Goal: Transaction & Acquisition: Purchase product/service

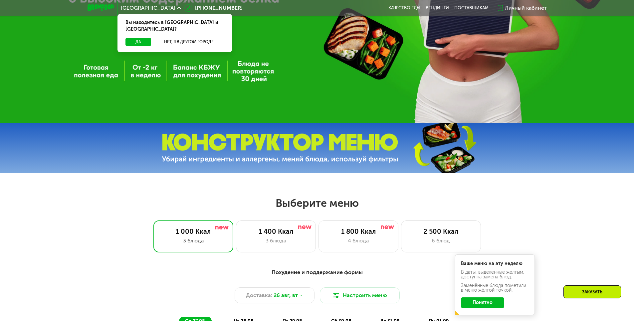
scroll to position [266, 0]
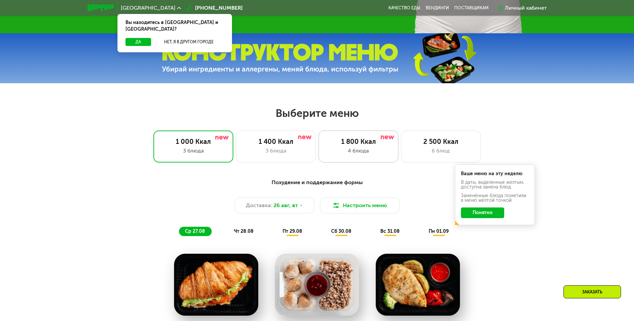
click at [349, 151] on div "4 блюда" at bounding box center [359, 151] width 66 height 8
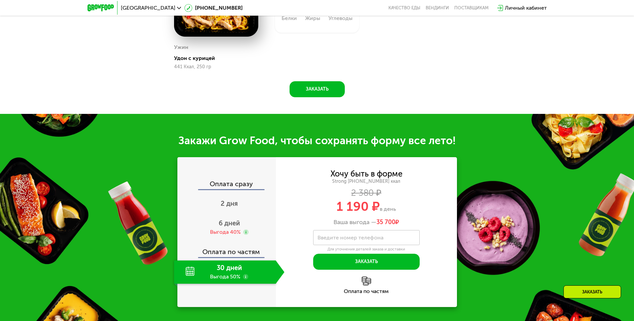
scroll to position [666, 0]
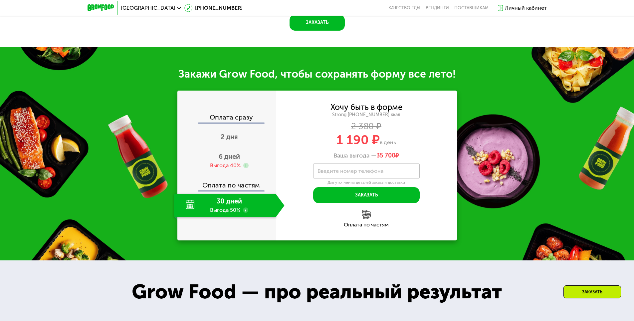
click at [238, 217] on div "30 дней Выгода 50%" at bounding box center [225, 205] width 102 height 23
click at [236, 160] on span "6 дней" at bounding box center [229, 156] width 21 height 8
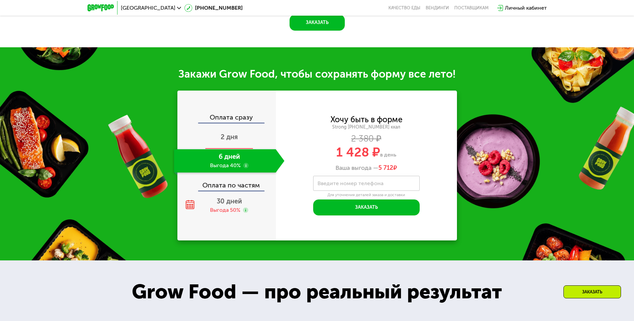
click at [237, 149] on div "2 дня" at bounding box center [229, 137] width 111 height 23
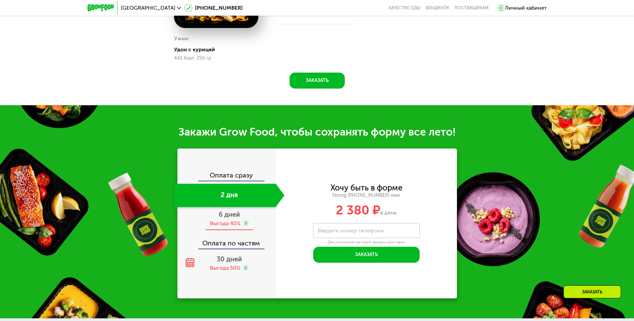
click at [233, 216] on span "6 дней" at bounding box center [229, 214] width 21 height 8
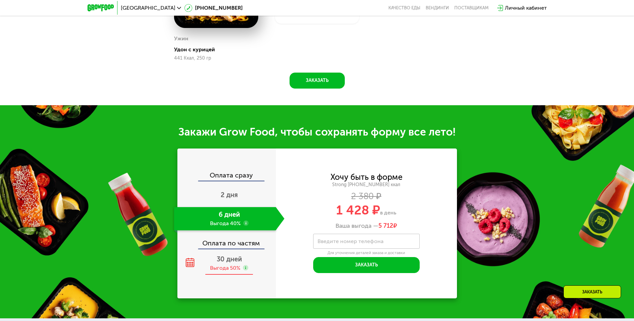
click at [229, 256] on div "30 дней Выгода 50%" at bounding box center [229, 263] width 111 height 23
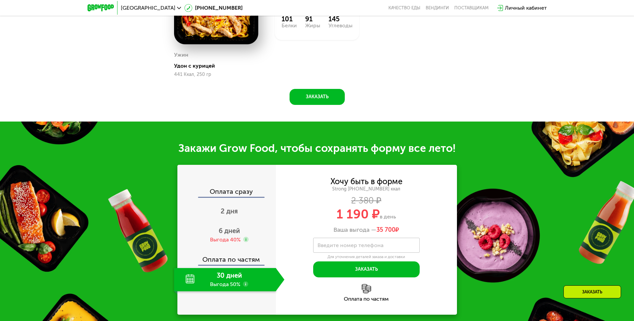
scroll to position [450, 0]
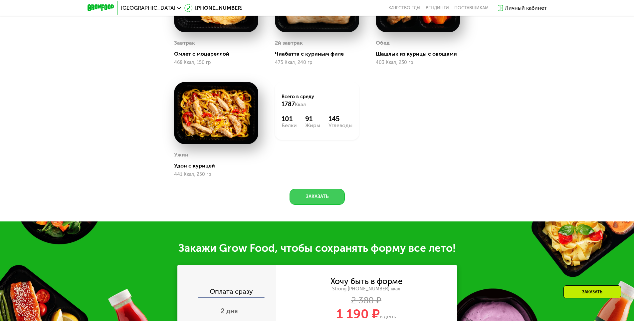
click at [323, 202] on button "Заказать" at bounding box center [317, 197] width 55 height 16
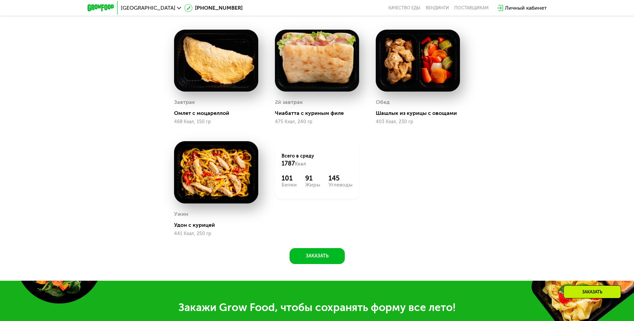
scroll to position [374, 0]
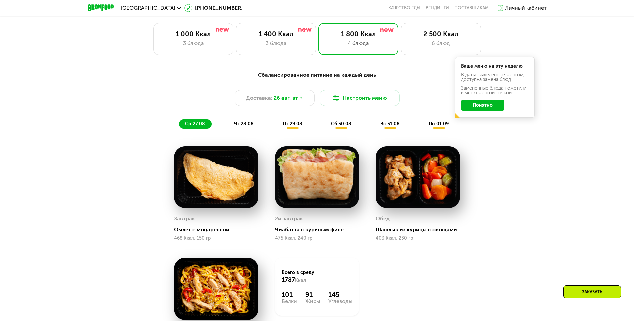
click at [241, 125] on span "чт 28.08" at bounding box center [244, 124] width 20 height 6
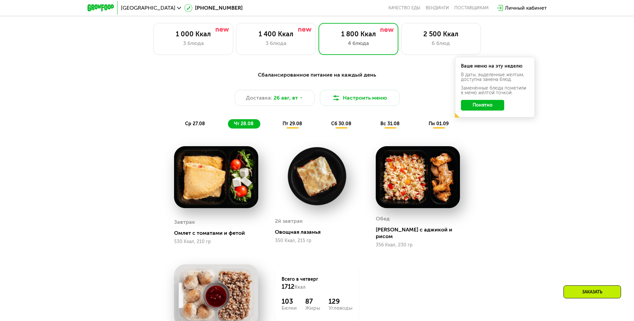
click at [192, 125] on span "ср 27.08" at bounding box center [195, 124] width 20 height 6
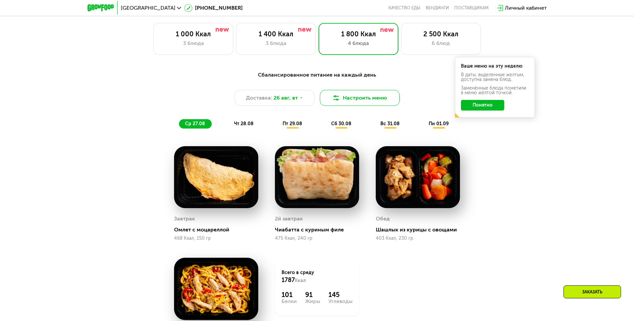
click at [372, 100] on button "Настроить меню" at bounding box center [360, 98] width 80 height 16
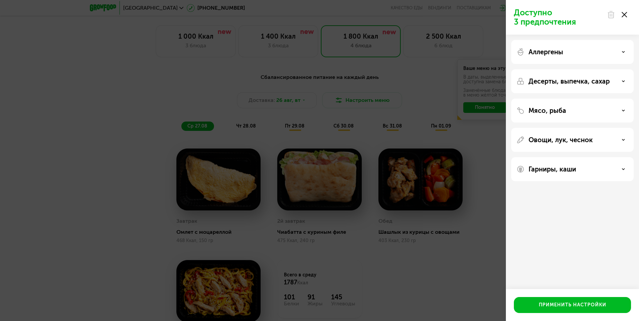
click at [617, 49] on div "Аллергены" at bounding box center [573, 52] width 112 height 8
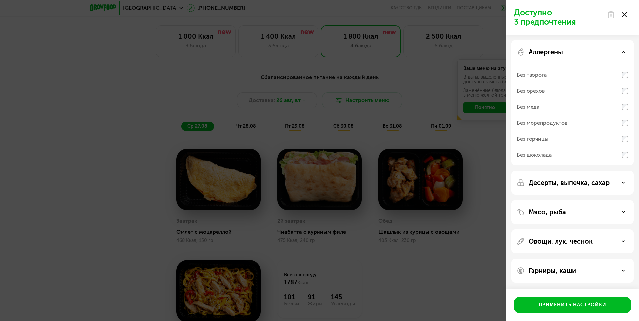
click at [620, 51] on div "Аллергены" at bounding box center [573, 52] width 112 height 8
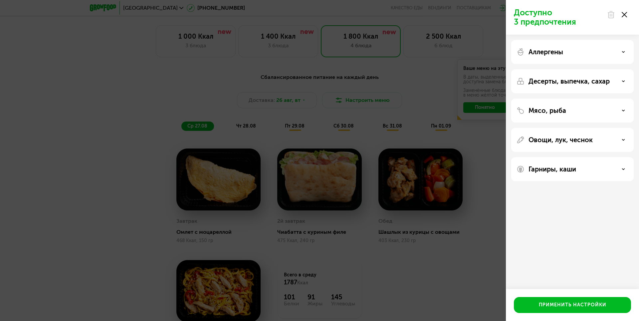
click at [618, 78] on div "Десерты, выпечка, сахар" at bounding box center [573, 81] width 112 height 8
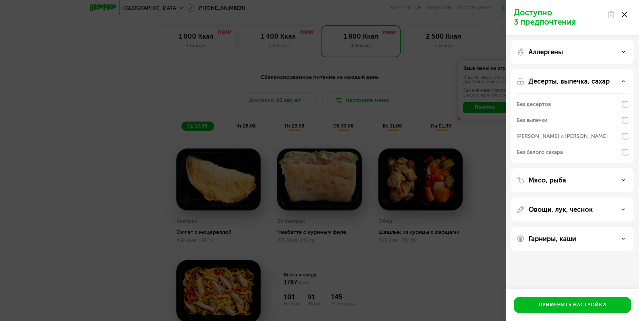
click at [621, 81] on div "Десерты, выпечка, сахар" at bounding box center [573, 81] width 112 height 8
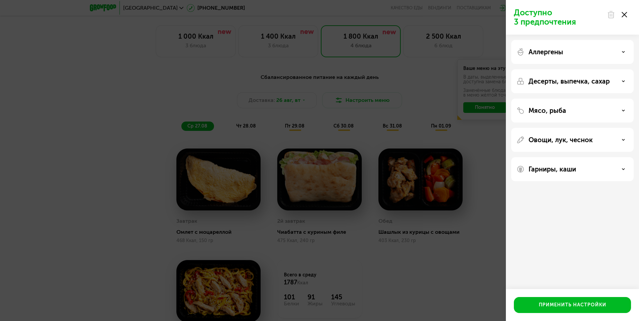
click at [619, 128] on div "Мясо, рыба" at bounding box center [572, 140] width 122 height 24
click at [621, 113] on div "Мясо, рыба" at bounding box center [573, 111] width 112 height 8
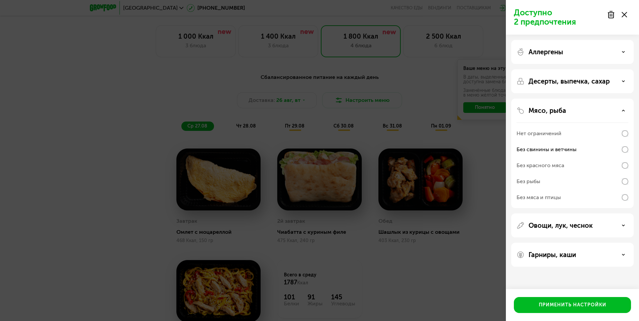
click at [622, 213] on div "Мясо, рыба Нет ограничений Без свинины и ветчины Без красного мяса Без рыбы Без…" at bounding box center [572, 225] width 122 height 24
click at [622, 110] on icon at bounding box center [623, 110] width 3 height 3
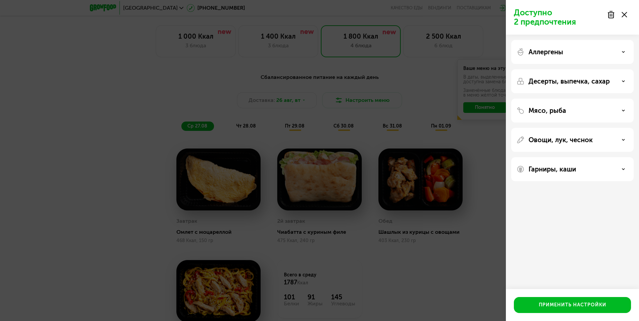
click at [620, 157] on div "Овощи, лук, чеснок" at bounding box center [572, 169] width 122 height 24
click at [621, 143] on div "Овощи, лук, чеснок" at bounding box center [573, 140] width 112 height 8
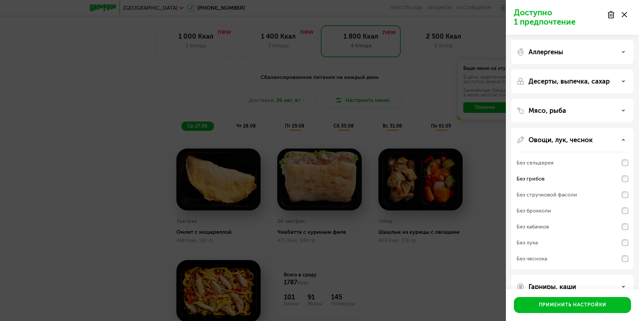
click at [620, 275] on div "Овощи, лук, чеснок Без сельдерея Без грибов Без стручковой фасоли Без брокколи …" at bounding box center [572, 287] width 122 height 24
click at [625, 137] on div "Овощи, лук, чеснок" at bounding box center [573, 140] width 112 height 8
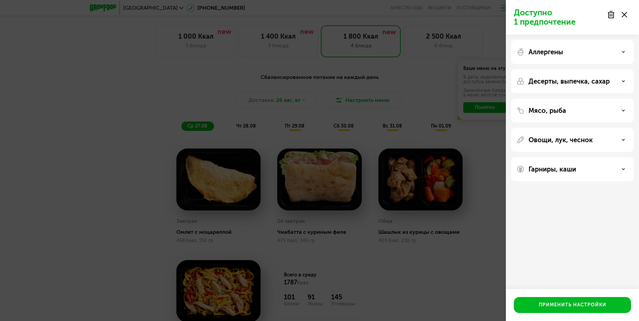
click at [624, 166] on div "Гарниры, каши" at bounding box center [573, 169] width 112 height 8
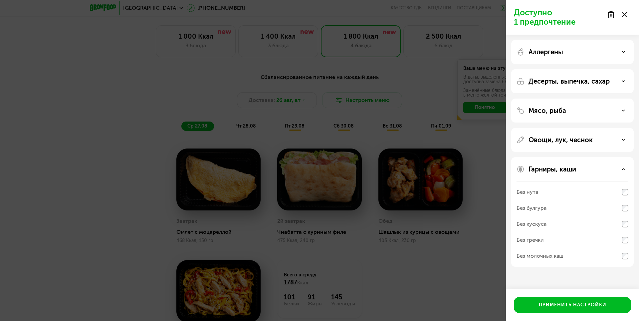
click at [626, 260] on div "Без молочных каш" at bounding box center [573, 256] width 112 height 16
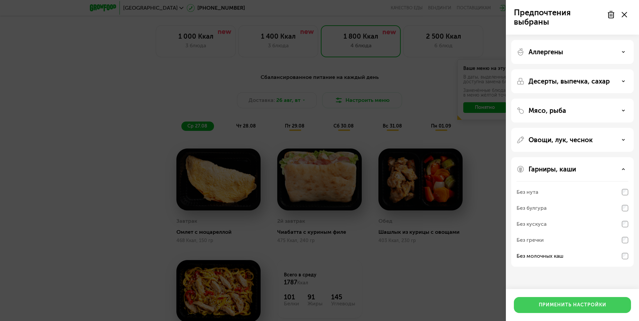
click at [600, 301] on button "Применить настройки" at bounding box center [572, 305] width 117 height 16
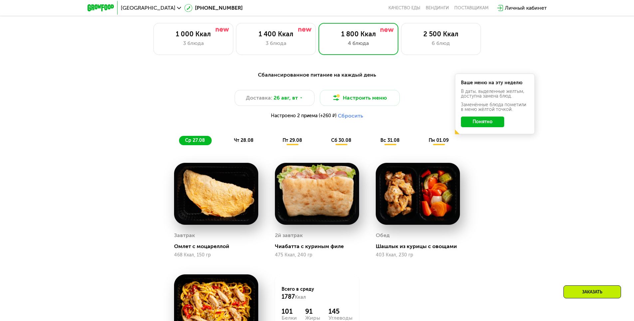
click at [245, 143] on span "чт 28.08" at bounding box center [244, 140] width 20 height 6
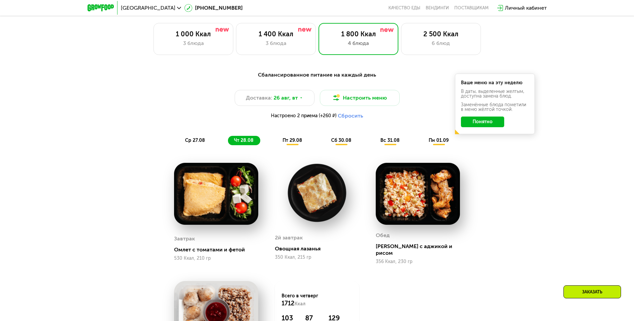
scroll to position [407, 0]
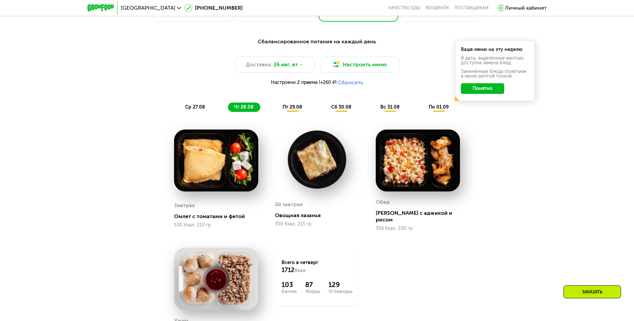
click at [195, 107] on span "ср 27.08" at bounding box center [195, 107] width 20 height 6
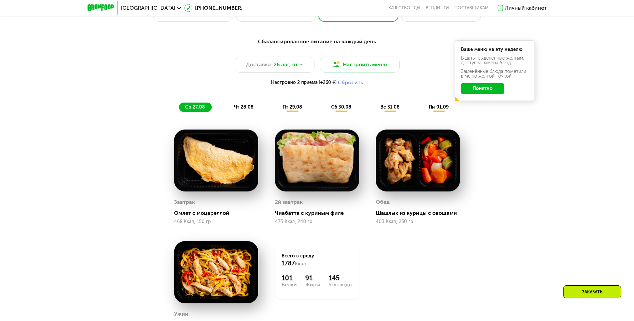
click at [241, 108] on span "чт 28.08" at bounding box center [244, 107] width 20 height 6
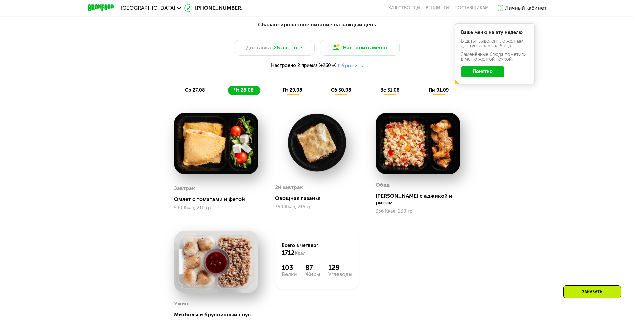
scroll to position [440, 0]
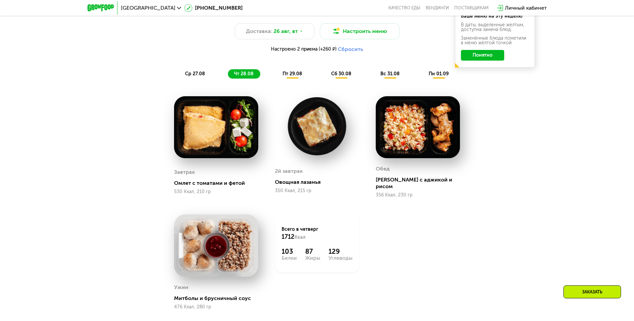
click at [296, 76] on span "пт 29.08" at bounding box center [293, 74] width 20 height 6
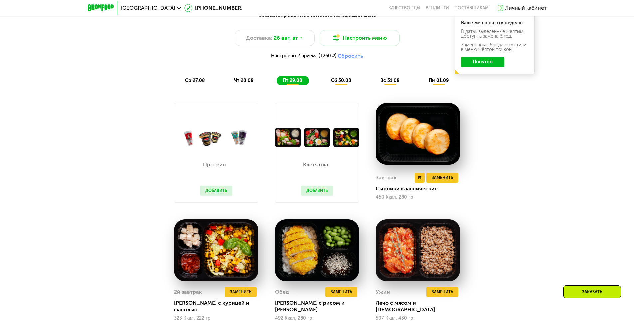
scroll to position [407, 0]
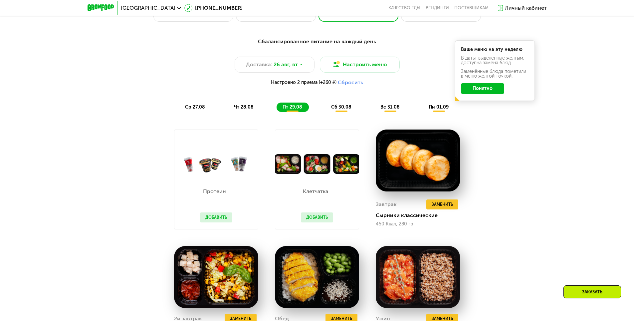
click at [342, 110] on span "сб 30.08" at bounding box center [341, 107] width 20 height 6
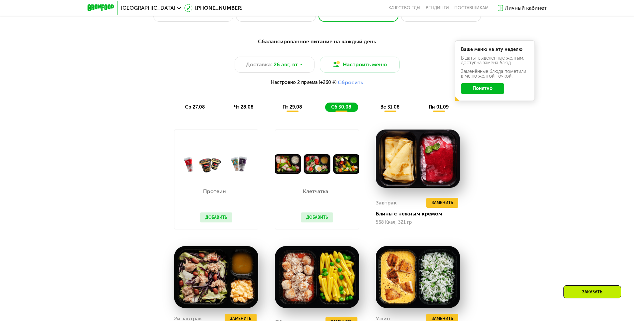
click at [394, 110] on span "вс 31.08" at bounding box center [389, 107] width 19 height 6
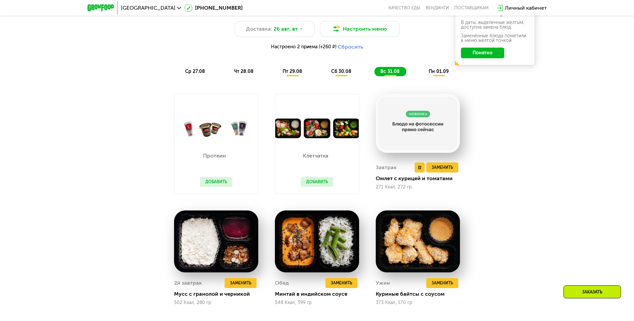
scroll to position [440, 0]
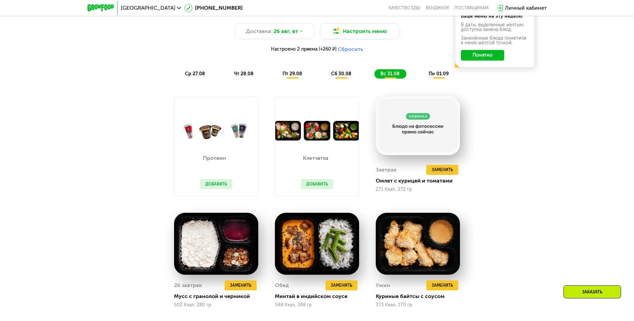
click at [437, 77] on span "пн 01.09" at bounding box center [439, 74] width 20 height 6
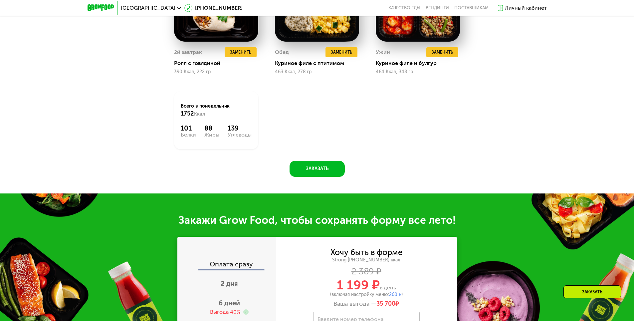
scroll to position [873, 0]
